Goal: Task Accomplishment & Management: Manage account settings

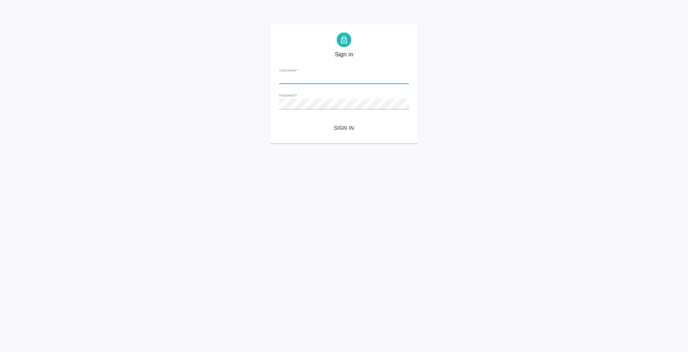
type input "e.bazyuk@awatera.com"
click at [331, 130] on span "Sign in" at bounding box center [344, 128] width 118 height 9
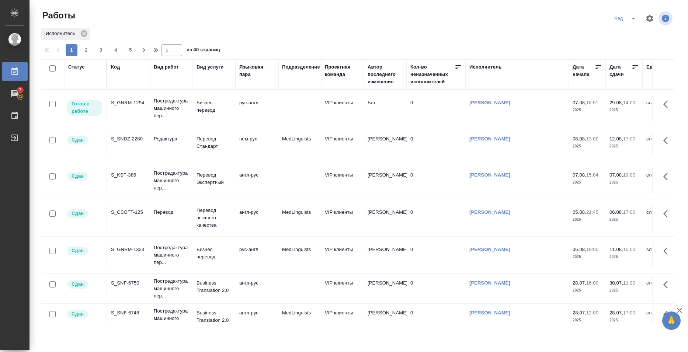
scroll to position [295, 0]
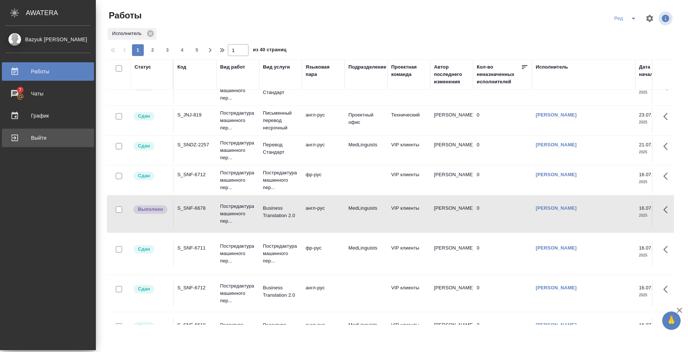
click at [16, 145] on link "Выйти" at bounding box center [48, 138] width 92 height 18
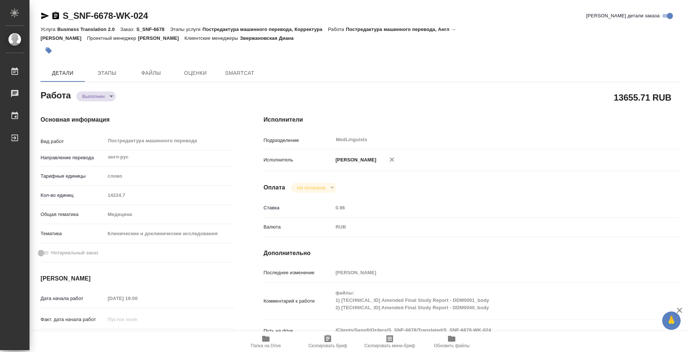
type textarea "x"
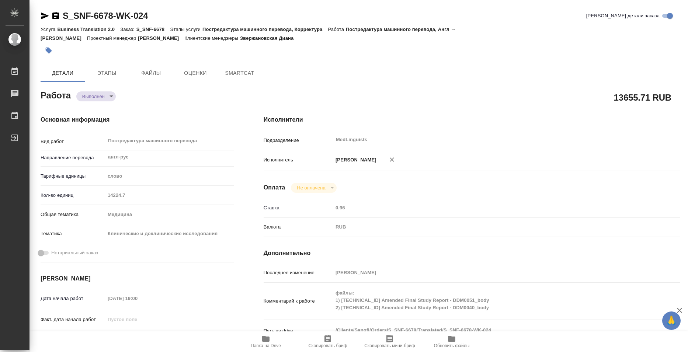
type textarea "x"
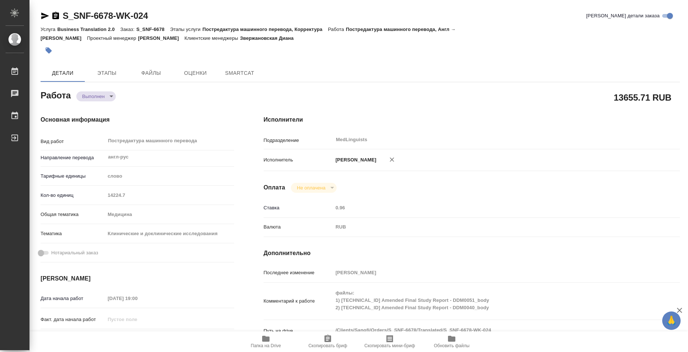
type textarea "x"
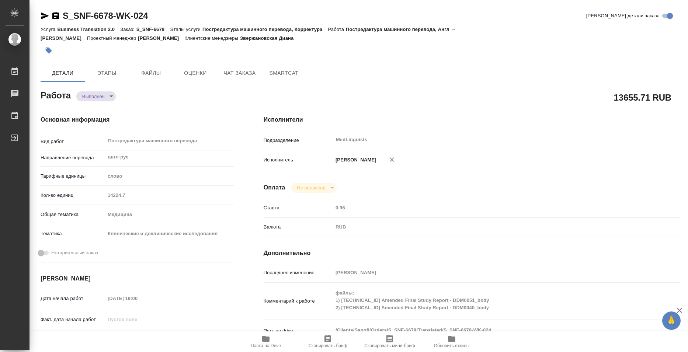
type textarea "x"
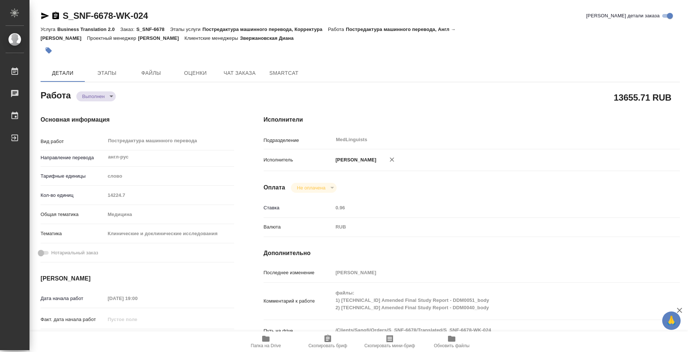
type textarea "x"
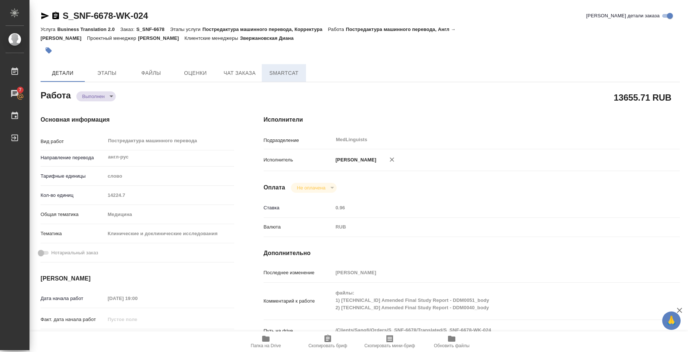
click at [283, 71] on span "SmartCat" at bounding box center [283, 73] width 35 height 9
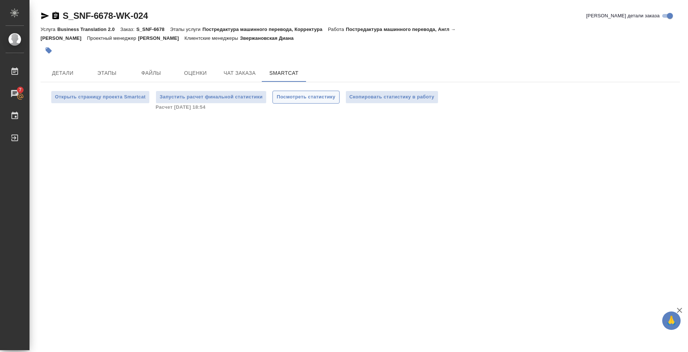
click at [323, 100] on span "Посмотреть статистику" at bounding box center [306, 97] width 59 height 8
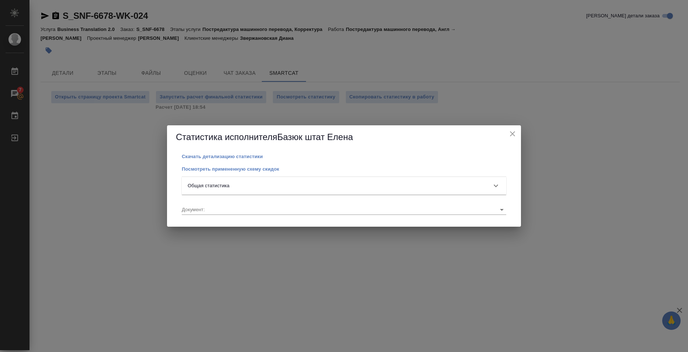
click at [343, 187] on div "Общая статистика" at bounding box center [337, 185] width 299 height 7
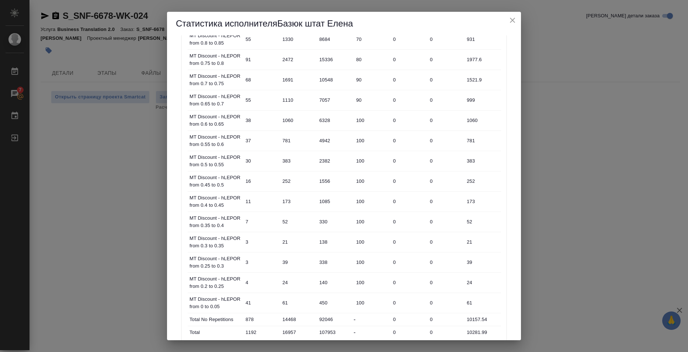
scroll to position [337, 0]
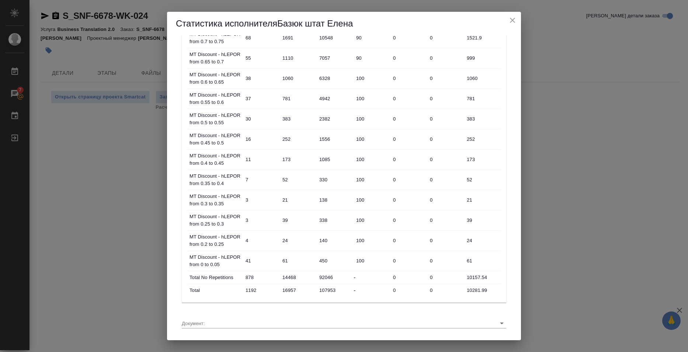
click at [554, 85] on div "Статистика исполнителя Базюк штат Елена Скачать детализацию статистики Посмотре…" at bounding box center [344, 176] width 688 height 352
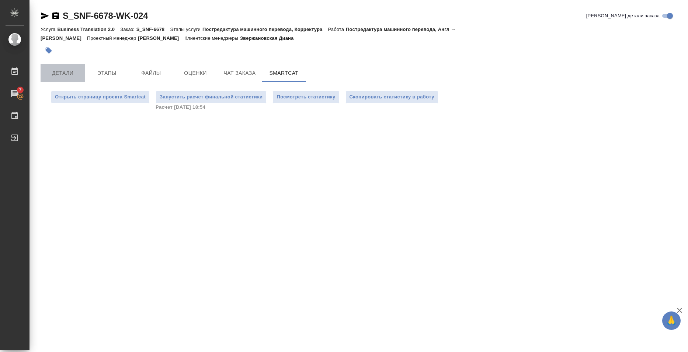
click at [69, 73] on span "Детали" at bounding box center [62, 73] width 35 height 9
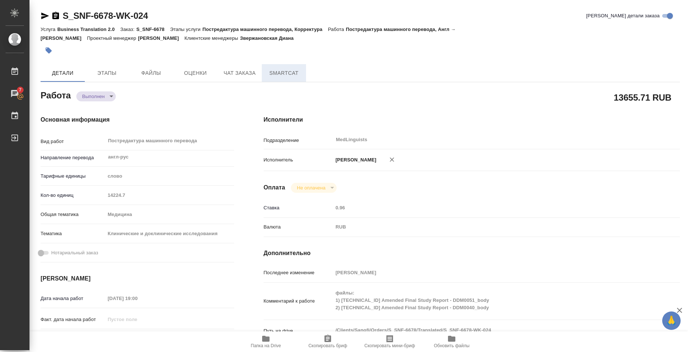
type textarea "x"
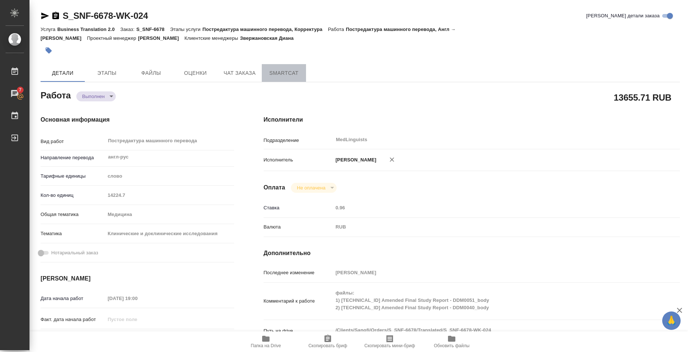
click at [283, 72] on span "SmartCat" at bounding box center [283, 73] width 35 height 9
type textarea "x"
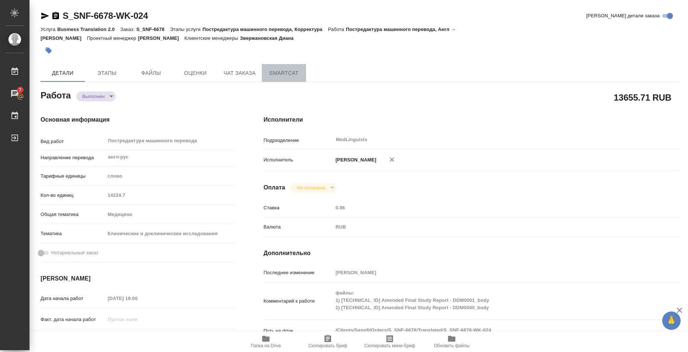
type textarea "x"
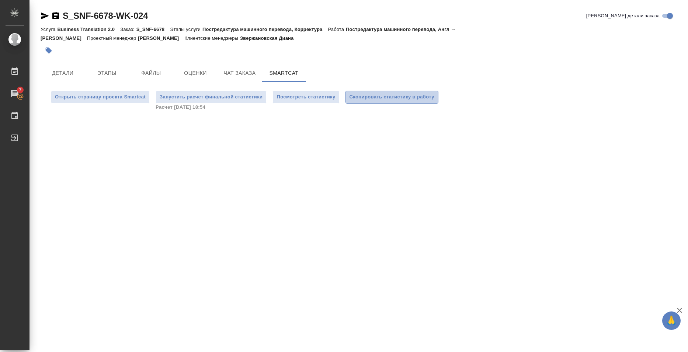
click at [401, 101] on span "Скопировать статистику в работу" at bounding box center [392, 97] width 85 height 8
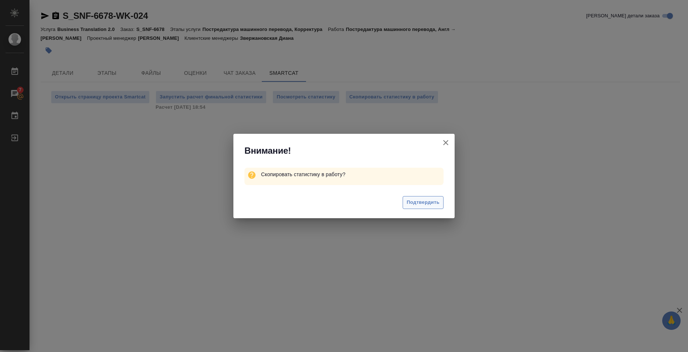
click at [424, 205] on span "Подтвердить" at bounding box center [423, 202] width 33 height 8
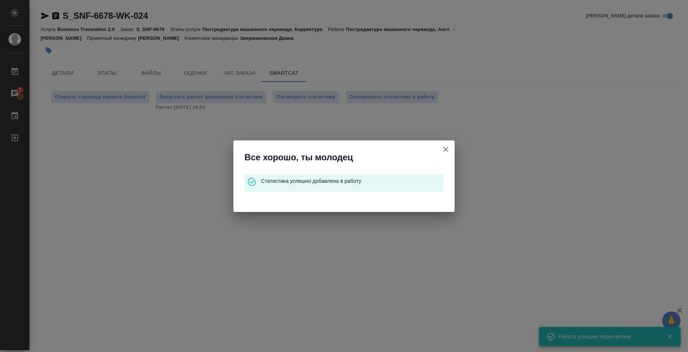
click at [447, 146] on icon "button" at bounding box center [445, 149] width 9 height 9
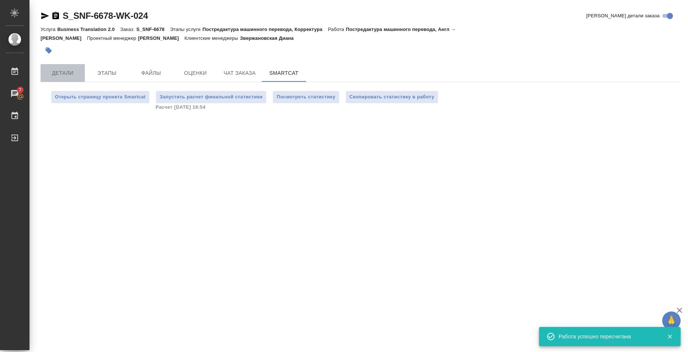
click at [55, 72] on span "Детали" at bounding box center [62, 73] width 35 height 9
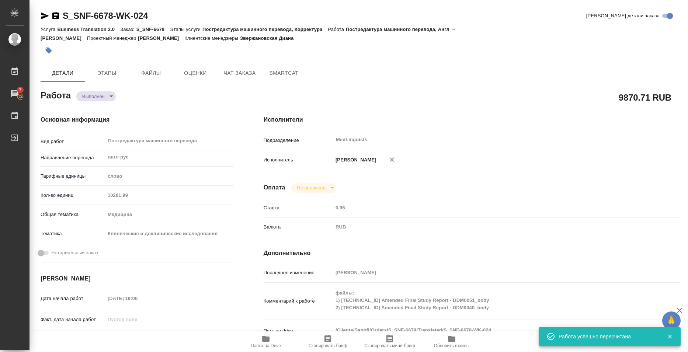
type textarea "x"
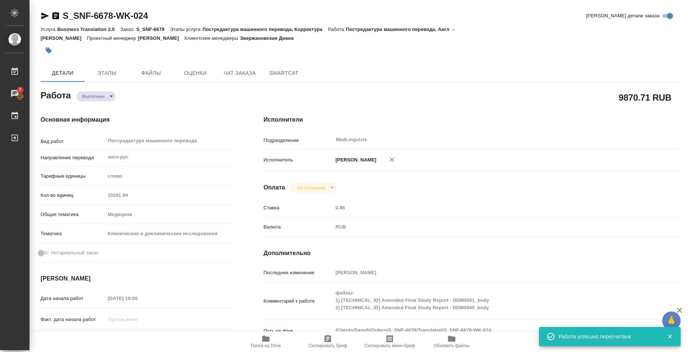
type textarea "x"
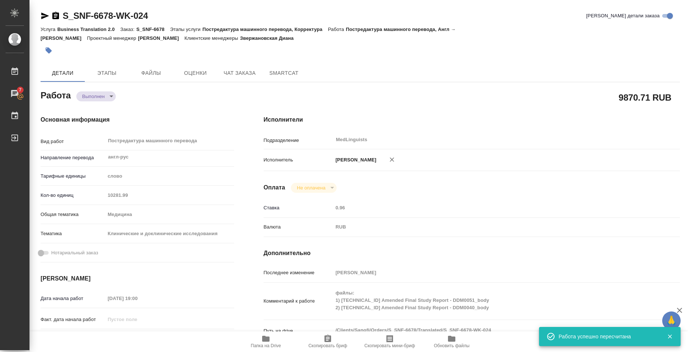
type textarea "x"
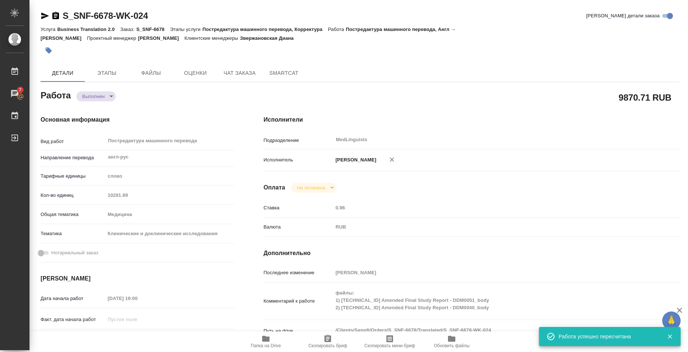
type textarea "x"
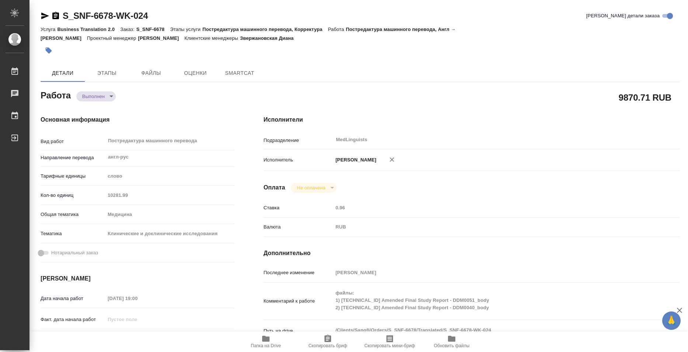
type textarea "x"
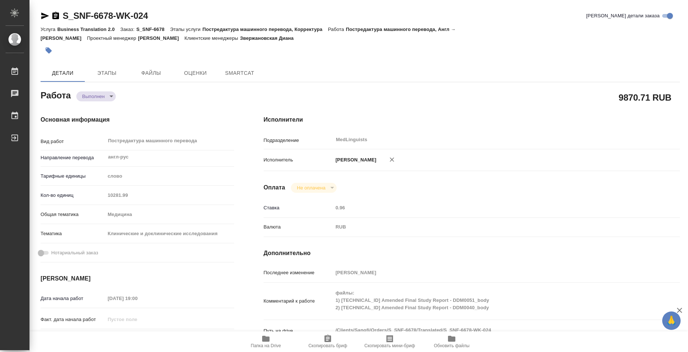
type textarea "x"
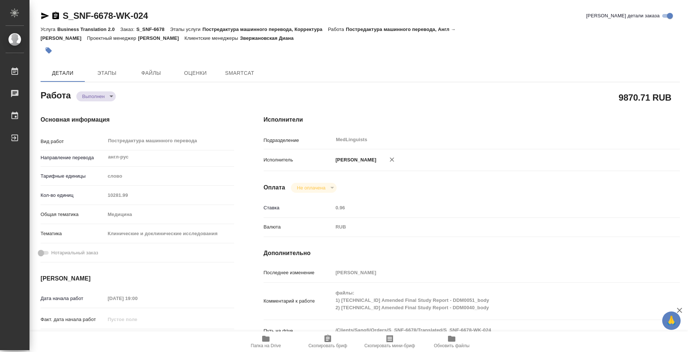
type textarea "x"
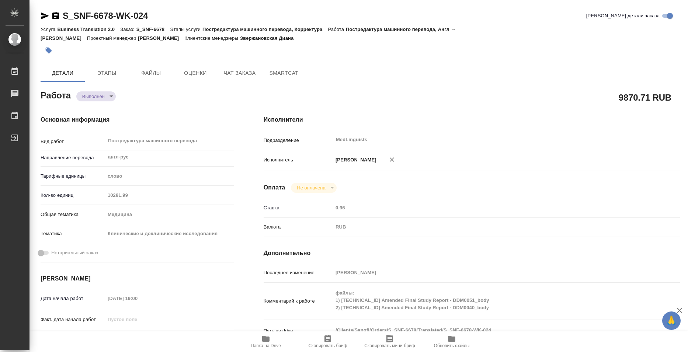
type textarea "x"
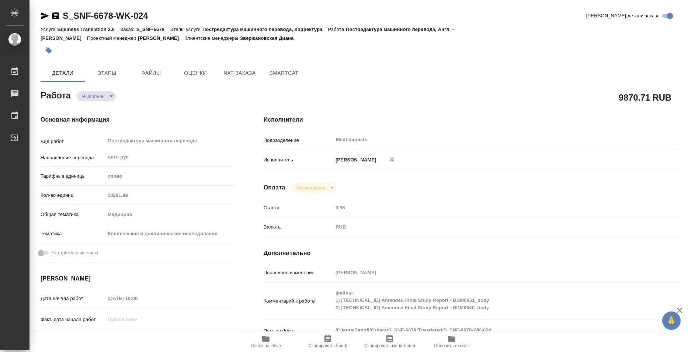
type textarea "x"
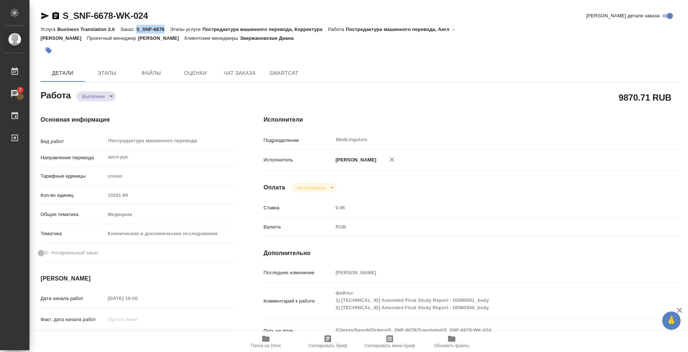
drag, startPoint x: 137, startPoint y: 29, endPoint x: 164, endPoint y: 28, distance: 27.3
click at [164, 28] on p "S_SNF-6678" at bounding box center [153, 30] width 34 height 6
copy p "S_SNF-6678"
click at [95, 99] on body "🙏 .cls-1 fill:#fff; AWATERA Bazyuk Elena Работы 7 Чаты График Выйти S_SNF-6678-…" at bounding box center [344, 176] width 688 height 352
click at [104, 110] on li "Сдан" at bounding box center [100, 109] width 49 height 13
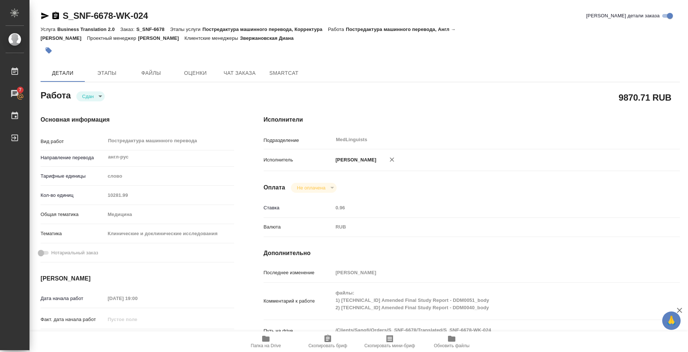
type textarea "x"
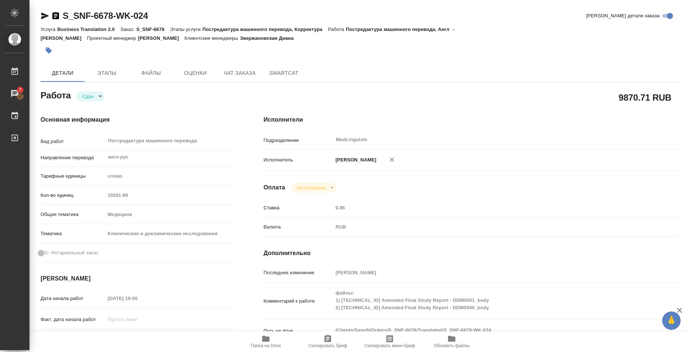
type textarea "x"
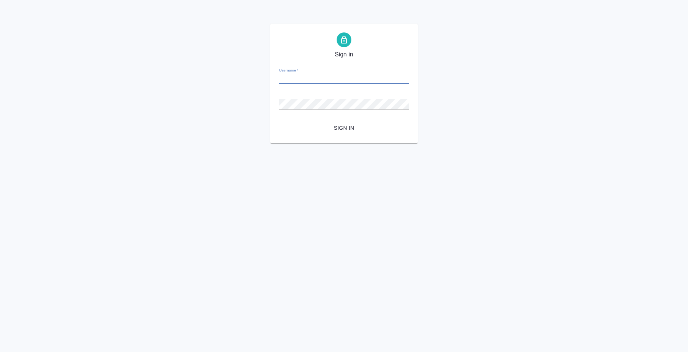
type input "[EMAIL_ADDRESS][DOMAIN_NAME]"
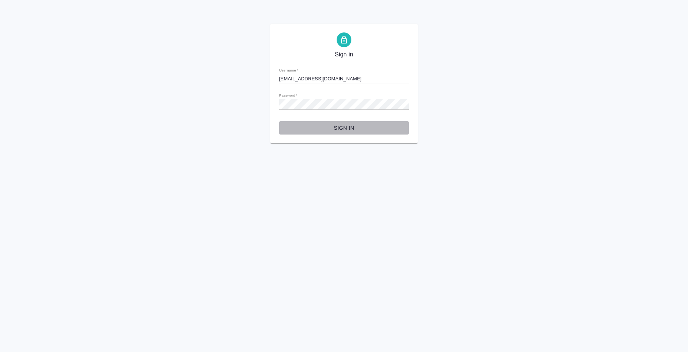
click at [346, 128] on span "Sign in" at bounding box center [344, 128] width 118 height 9
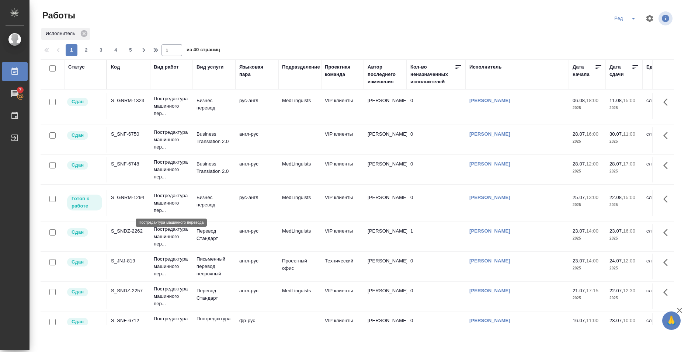
scroll to position [148, 0]
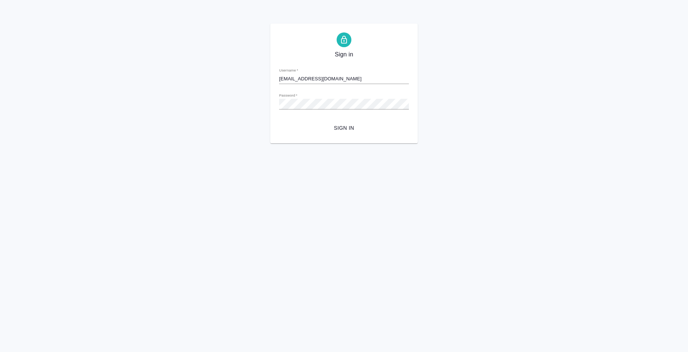
click at [332, 78] on input "[EMAIL_ADDRESS][DOMAIN_NAME]" at bounding box center [344, 79] width 130 height 10
paste input "1"
type input "[EMAIL_ADDRESS][DOMAIN_NAME]"
click at [245, 109] on div "Sign in Username   * [EMAIL_ADDRESS][DOMAIN_NAME] Password   * urlPath   * /Ven…" at bounding box center [344, 84] width 688 height 120
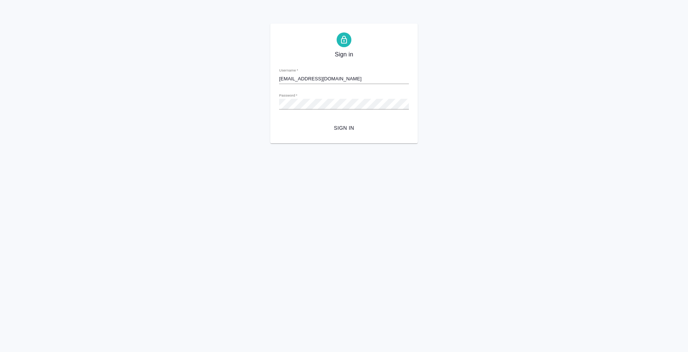
click at [327, 118] on form "Username   * [EMAIL_ADDRESS][DOMAIN_NAME] Password   * urlPath   * /Vendor/5dae…" at bounding box center [344, 98] width 130 height 73
click at [334, 126] on span "Sign in" at bounding box center [344, 128] width 118 height 9
